Goal: Task Accomplishment & Management: Use online tool/utility

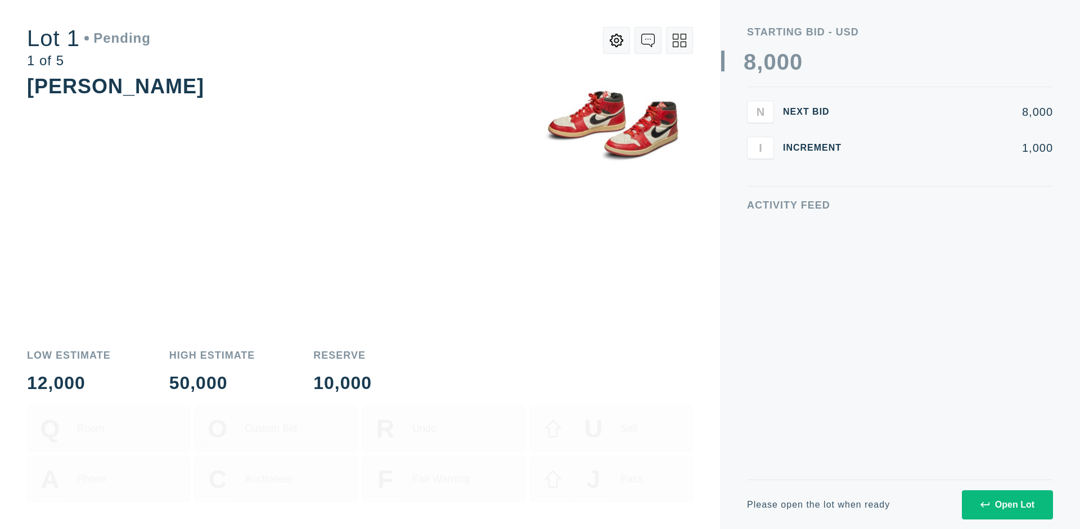
click at [1007, 505] on div "Open Lot" at bounding box center [1008, 505] width 54 height 10
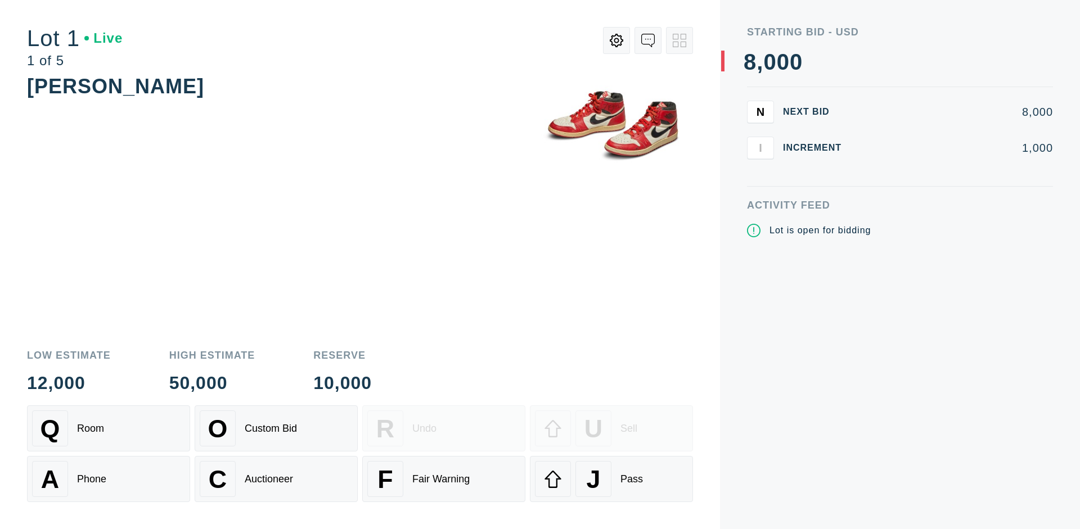
click at [612, 479] on div "J Pass" at bounding box center [611, 479] width 153 height 36
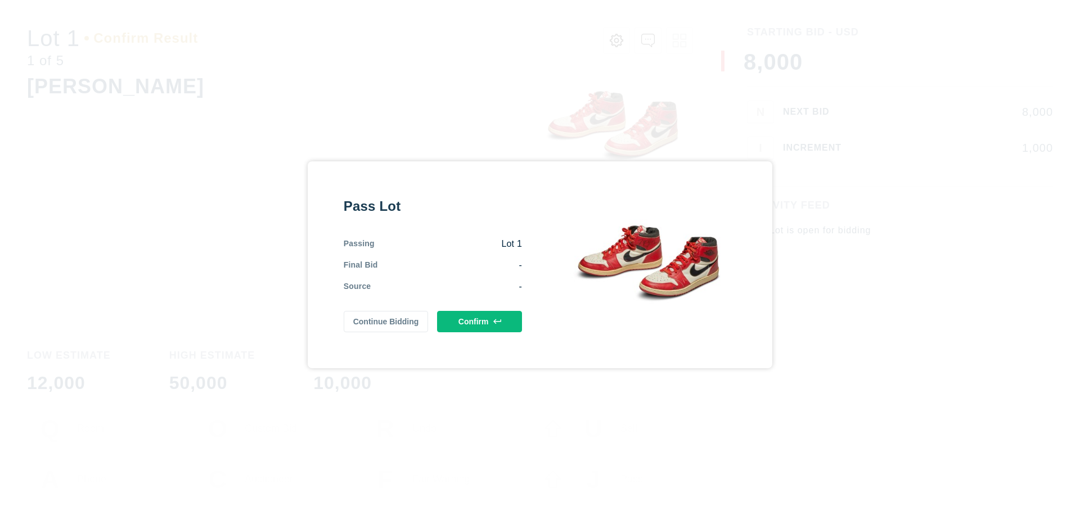
click at [480, 321] on button "Confirm" at bounding box center [479, 321] width 85 height 21
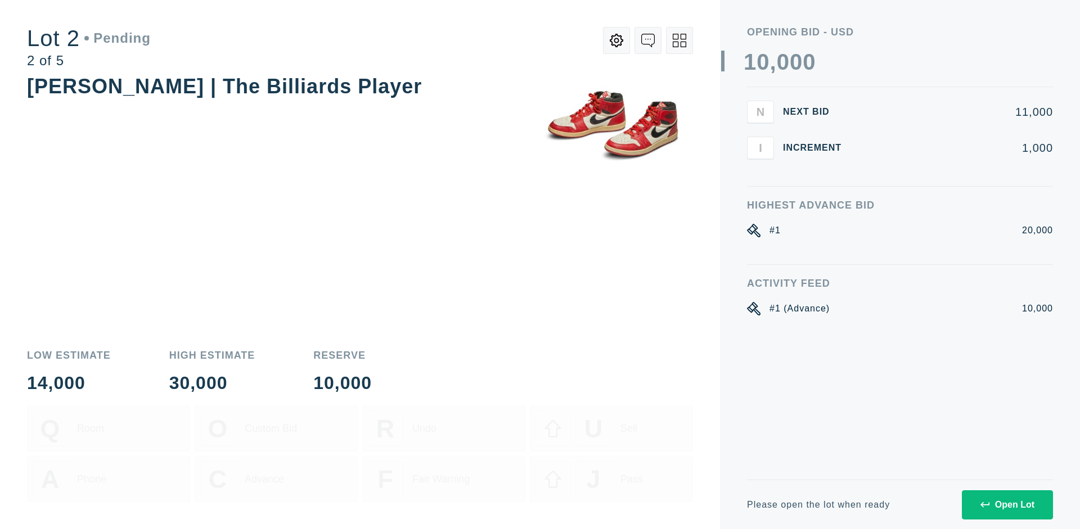
click at [1007, 505] on div "Open Lot" at bounding box center [1008, 505] width 54 height 10
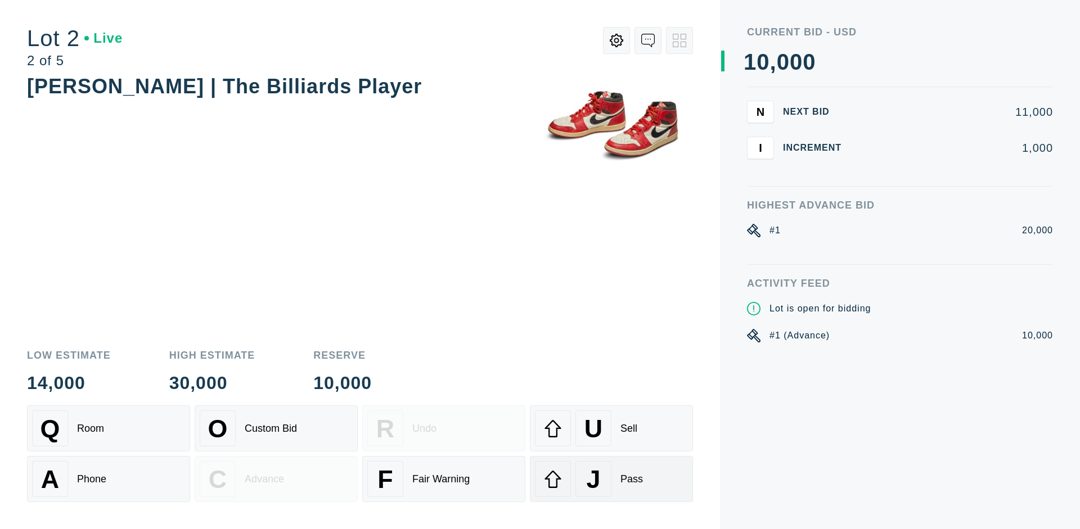
click at [612, 479] on div "J Pass" at bounding box center [611, 479] width 153 height 36
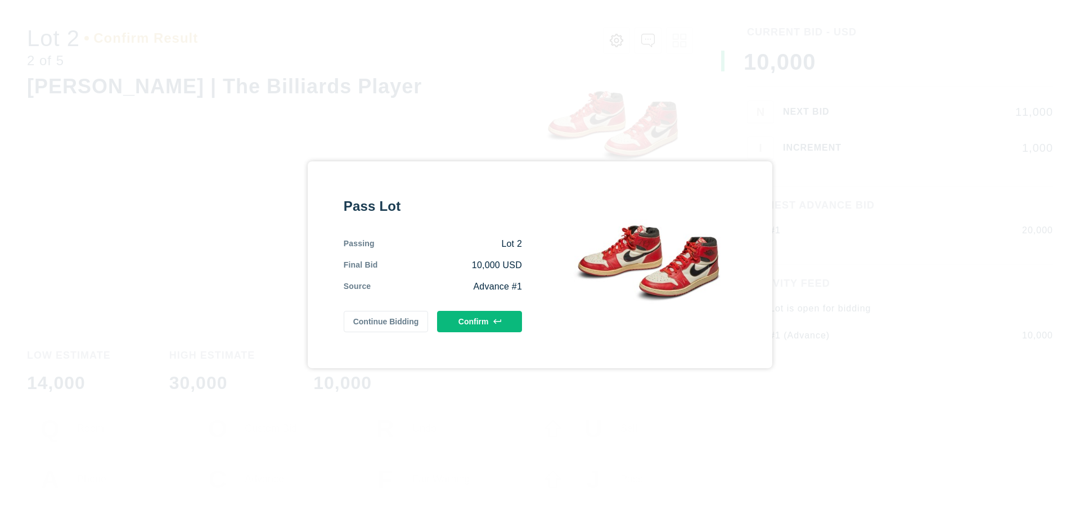
click at [480, 321] on button "Confirm" at bounding box center [479, 321] width 85 height 21
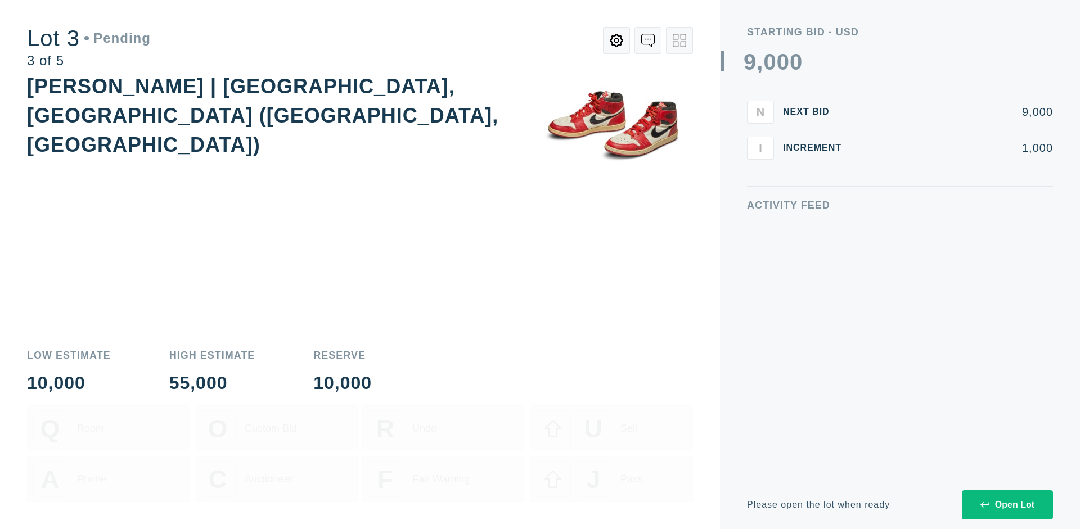
click at [1007, 505] on div "Open Lot" at bounding box center [1008, 505] width 54 height 10
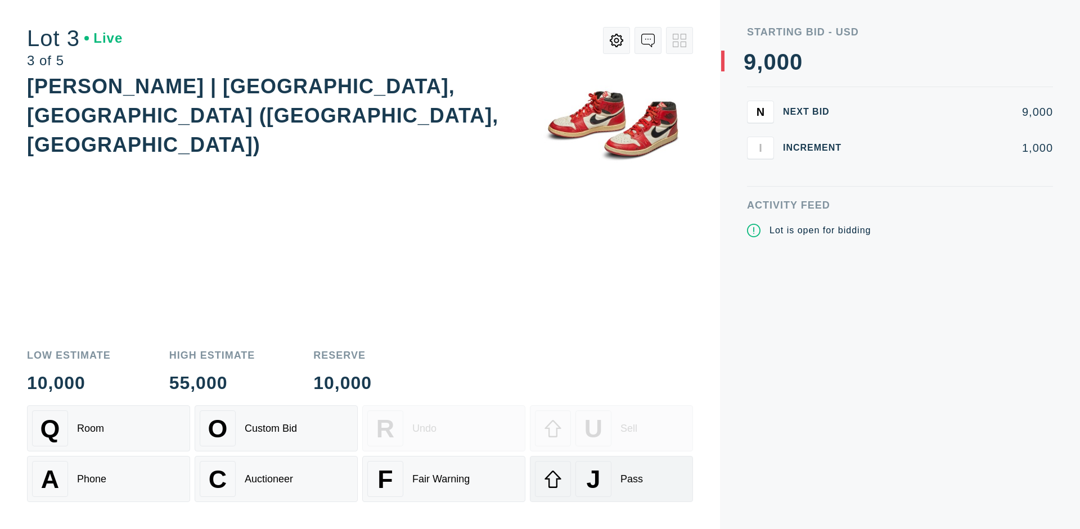
click at [612, 479] on div "J Pass" at bounding box center [611, 479] width 153 height 36
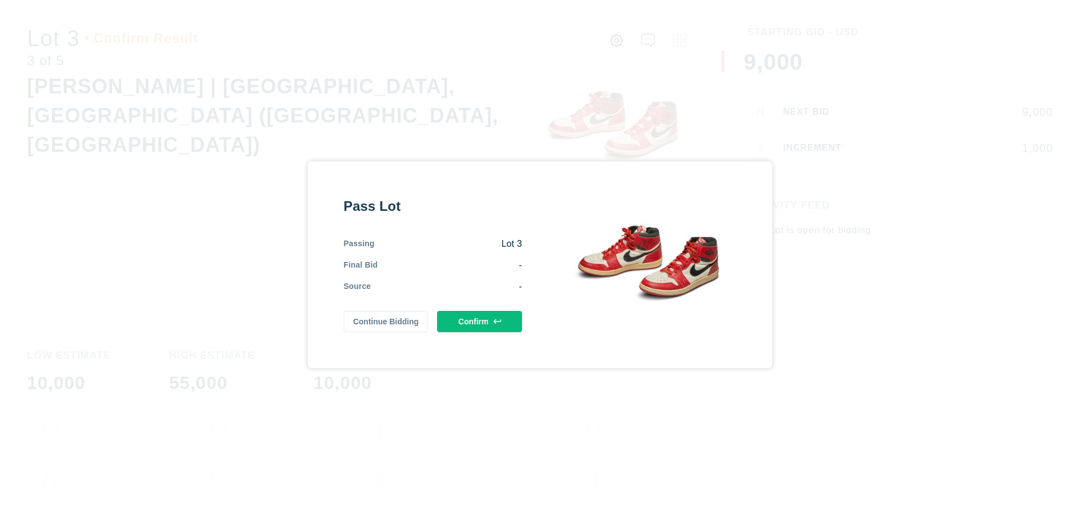
click at [480, 321] on button "Confirm" at bounding box center [479, 321] width 85 height 21
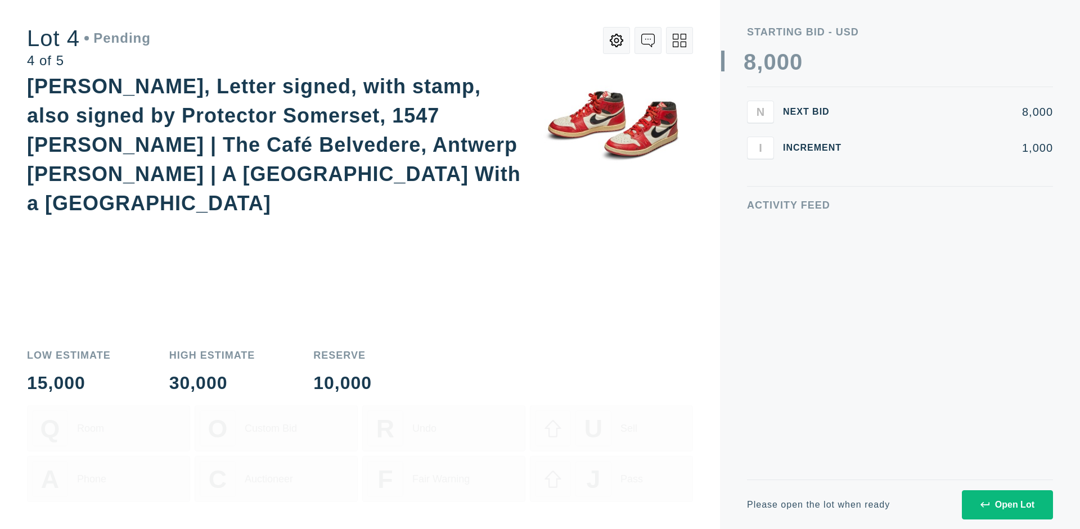
click at [680, 41] on icon at bounding box center [680, 41] width 14 height 14
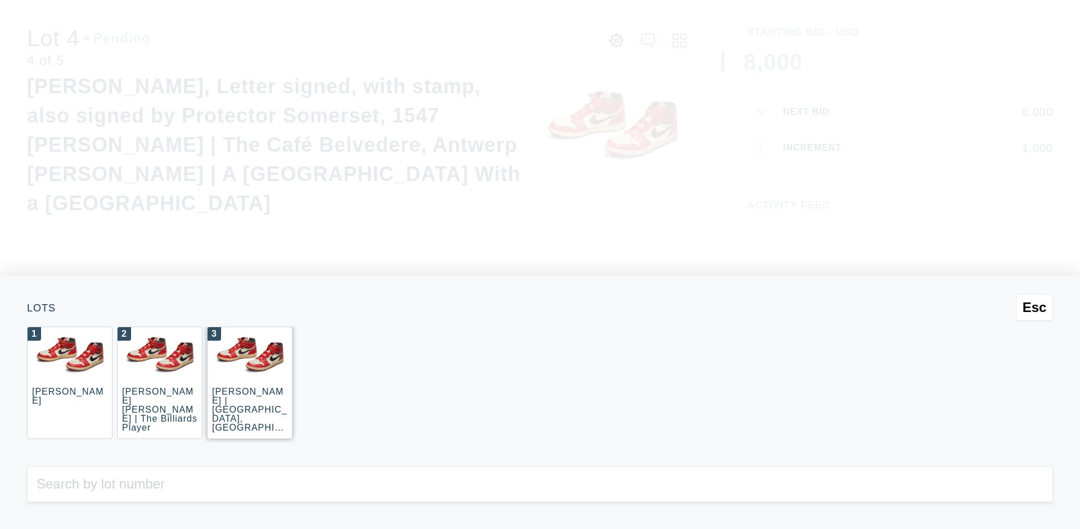
click at [250, 383] on div "3 JOAQUÍN SOROLLA | La Caleta, Málaga (La Caleta Beach, Málaga)" at bounding box center [250, 383] width 86 height 113
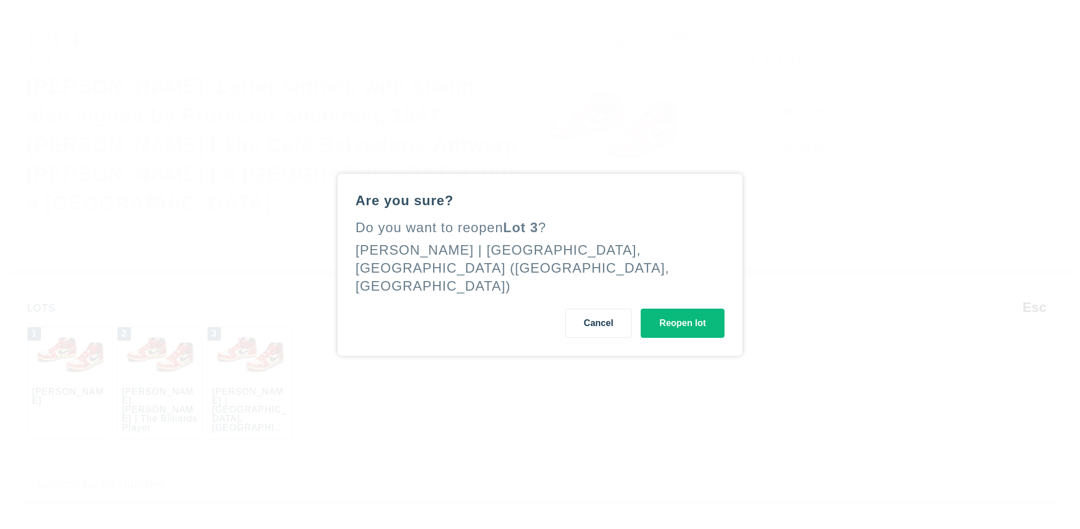
click at [682, 314] on button "Reopen lot" at bounding box center [683, 323] width 84 height 29
